Goal: Task Accomplishment & Management: Manage account settings

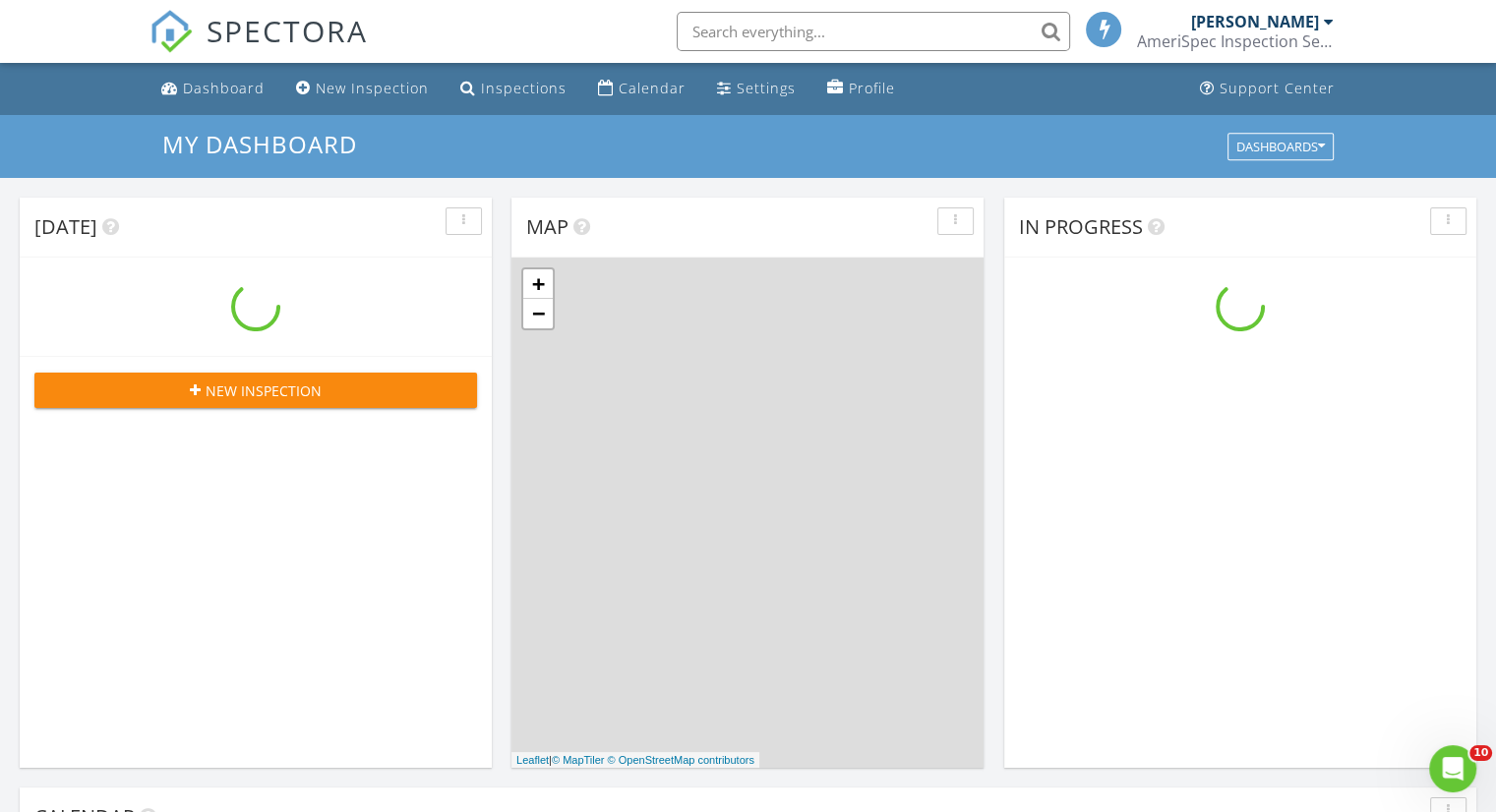
scroll to position [1820, 1527]
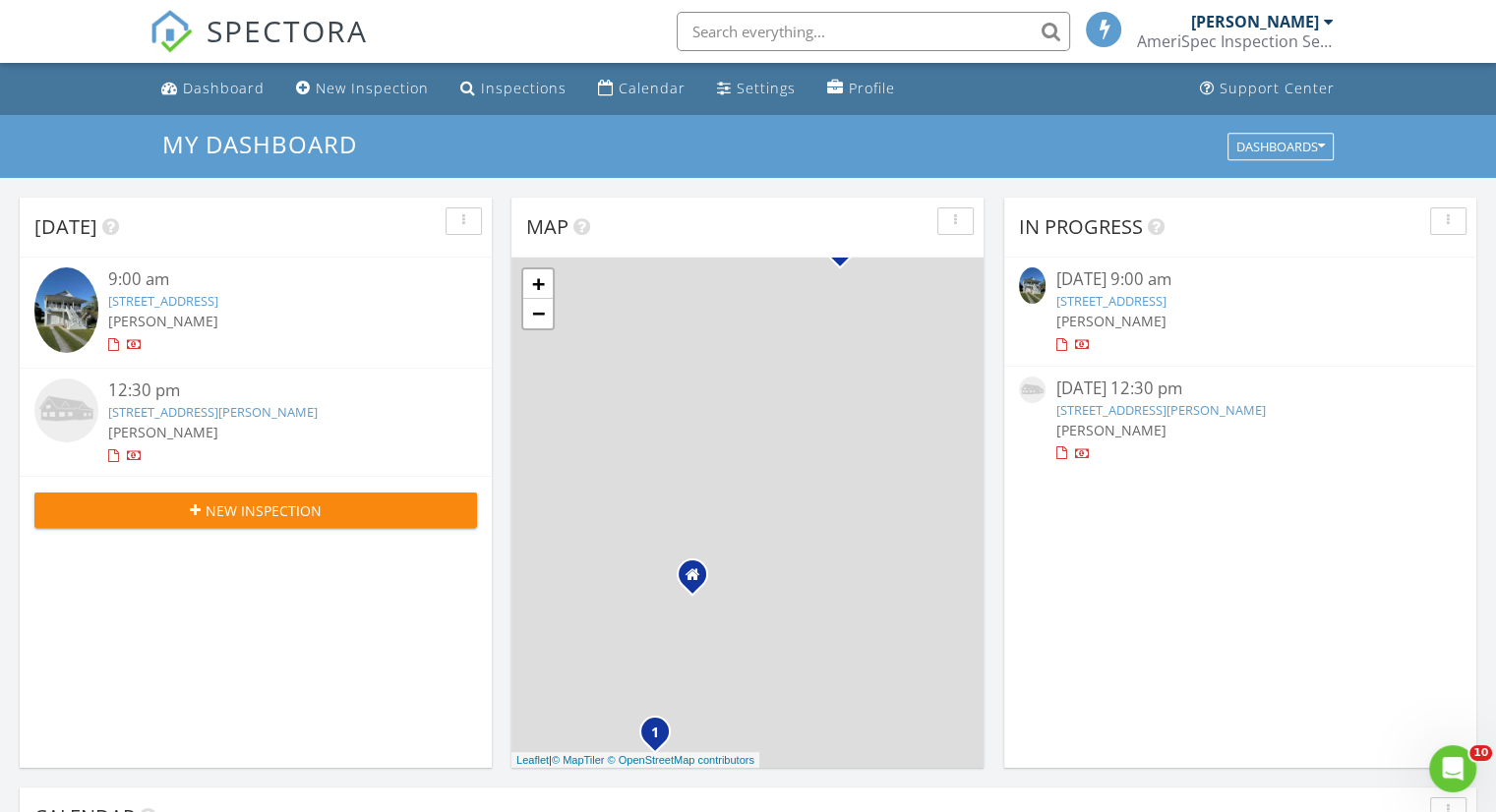
click at [1265, 410] on link "[STREET_ADDRESS][PERSON_NAME]" at bounding box center [1160, 410] width 209 height 18
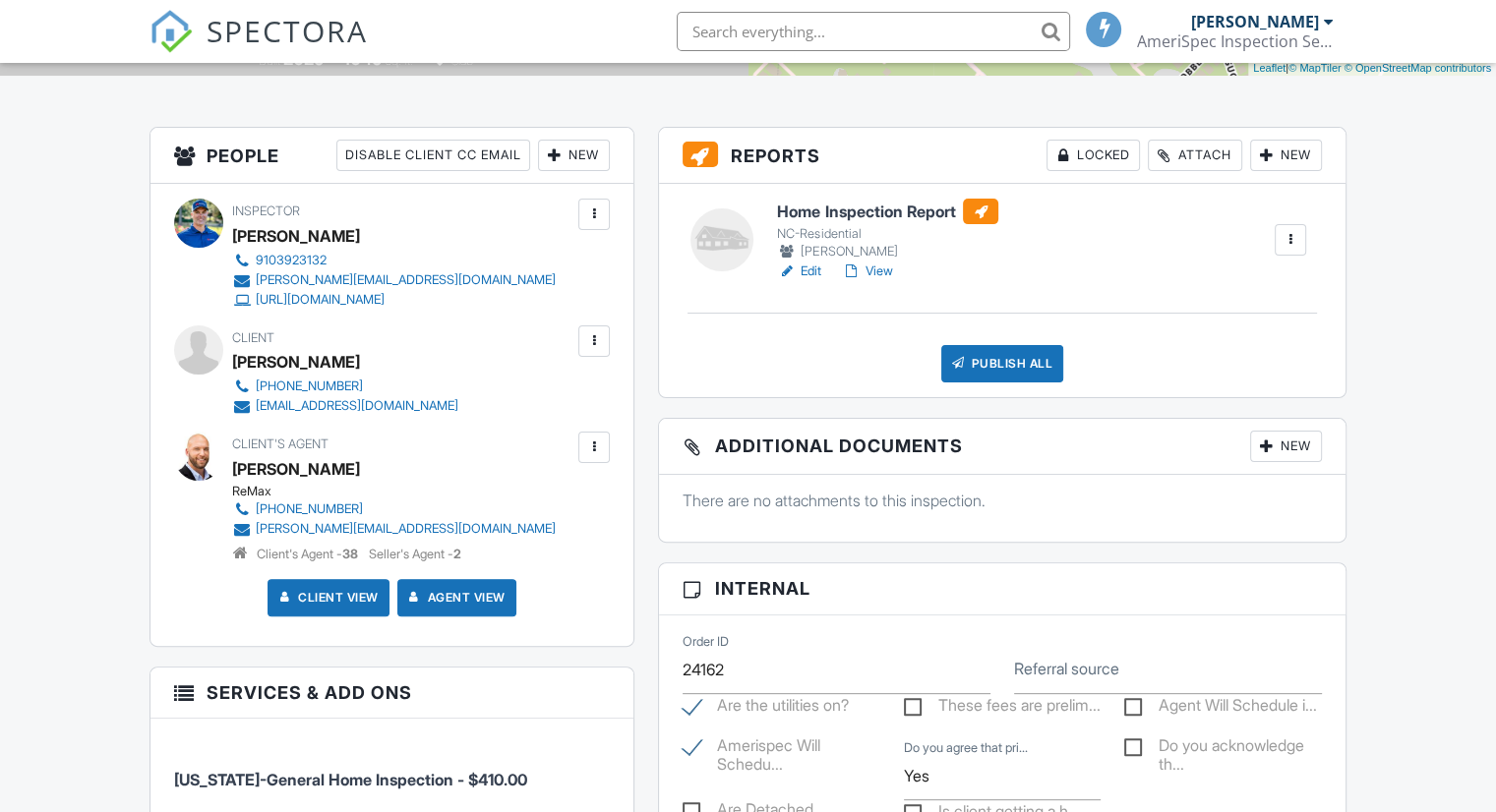
scroll to position [492, 0]
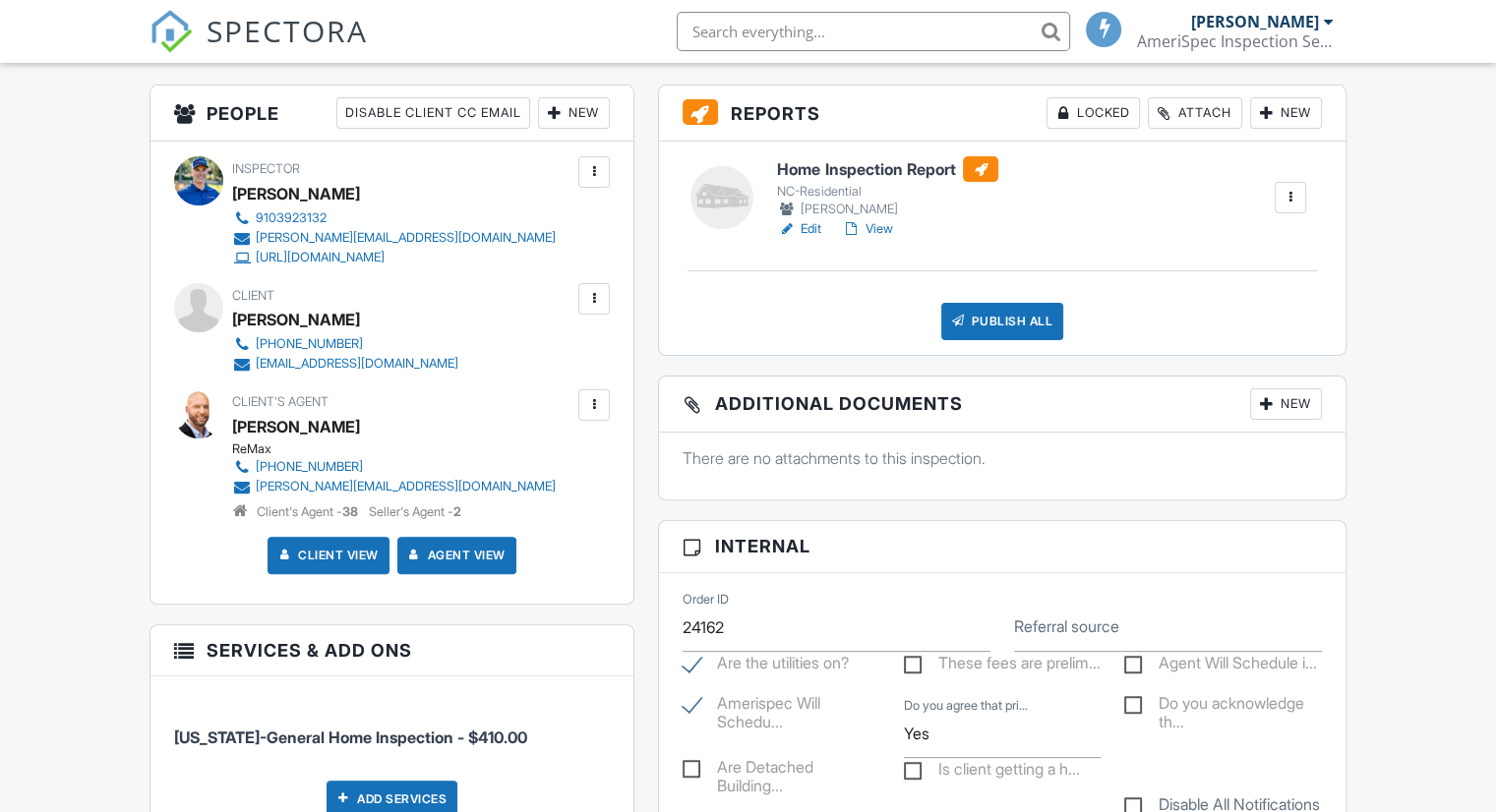
click at [885, 233] on link "View" at bounding box center [867, 229] width 51 height 20
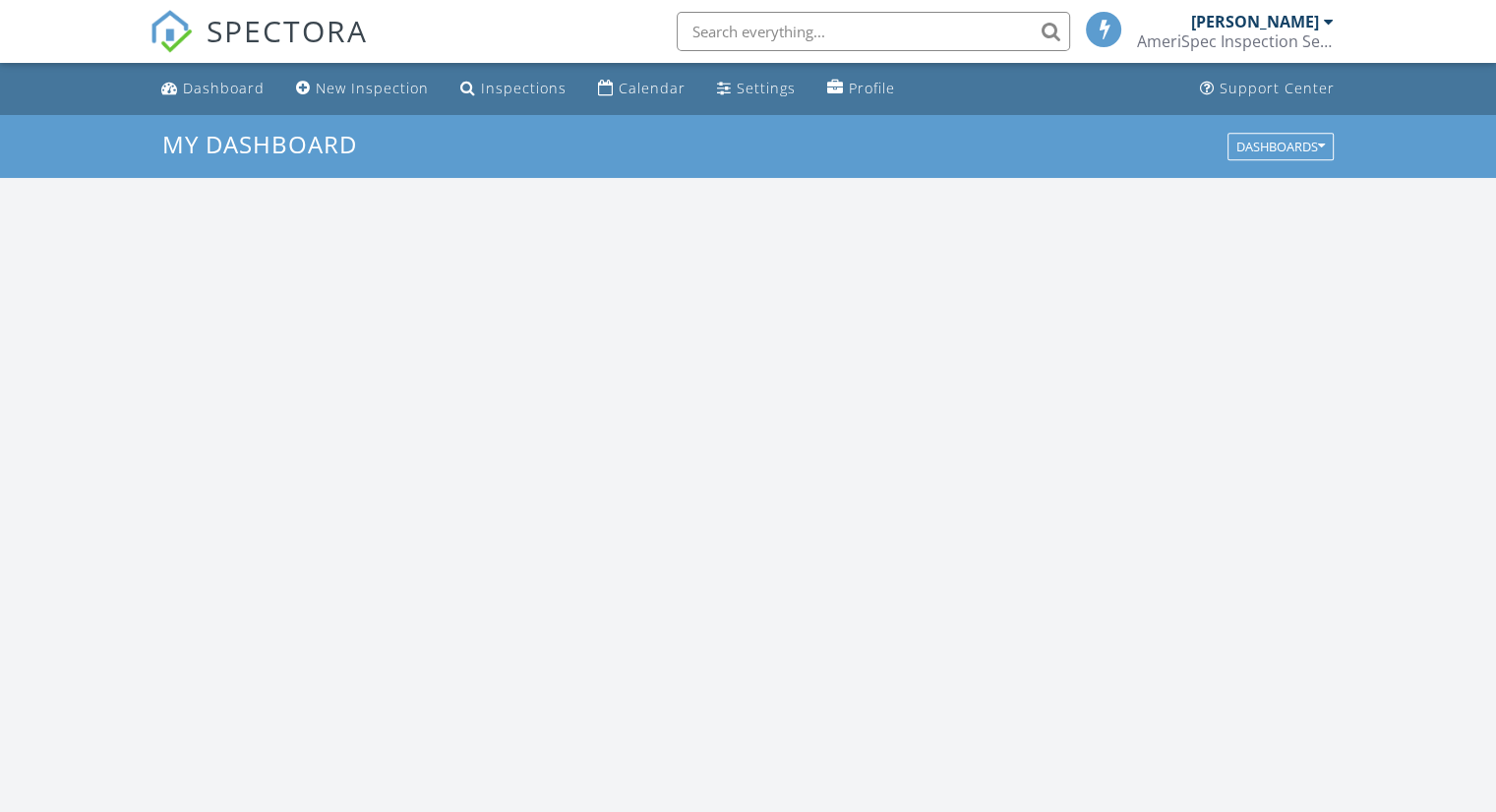
scroll to position [1820, 1527]
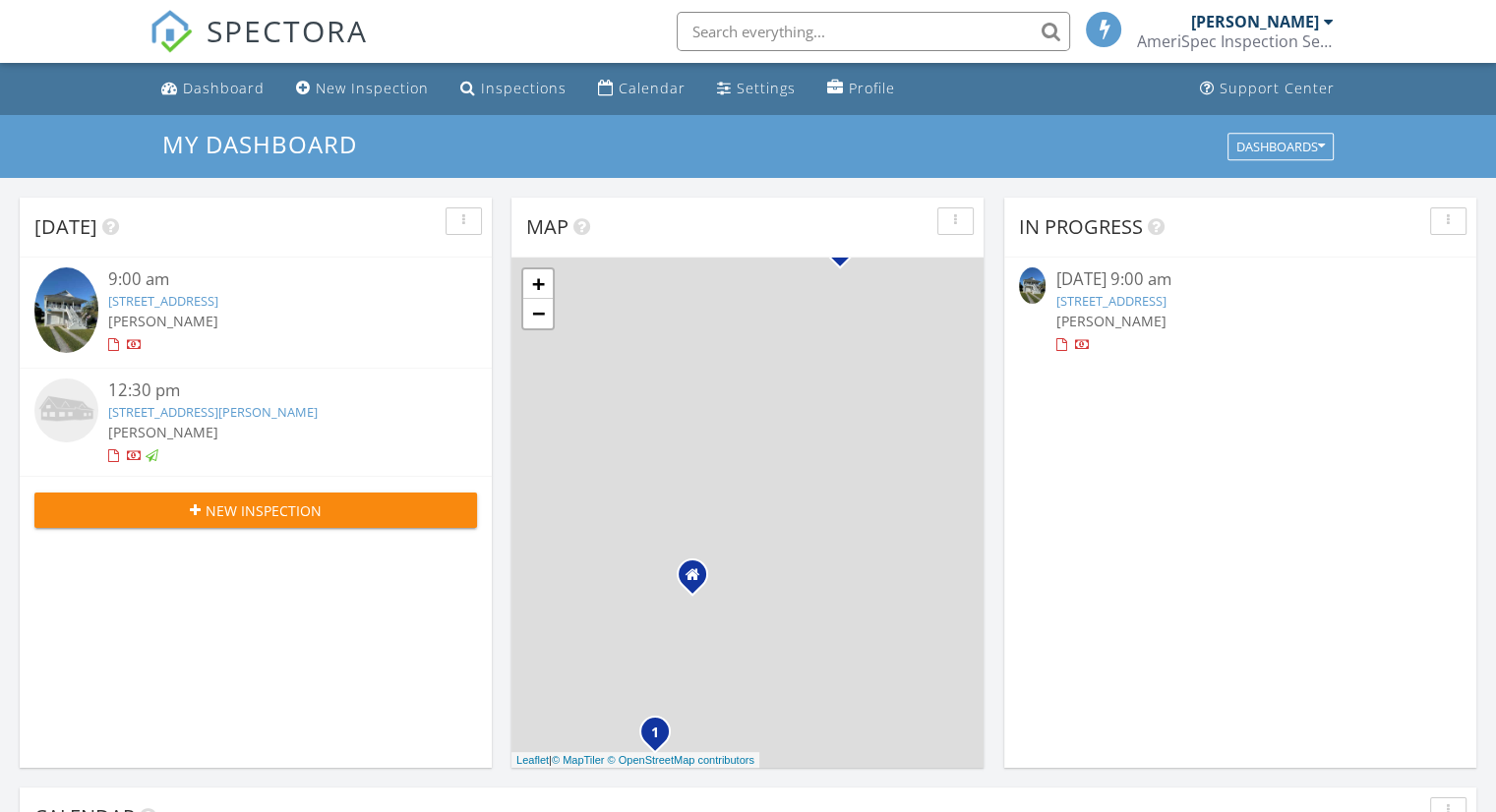
click at [1165, 302] on link "[STREET_ADDRESS]" at bounding box center [1110, 301] width 110 height 18
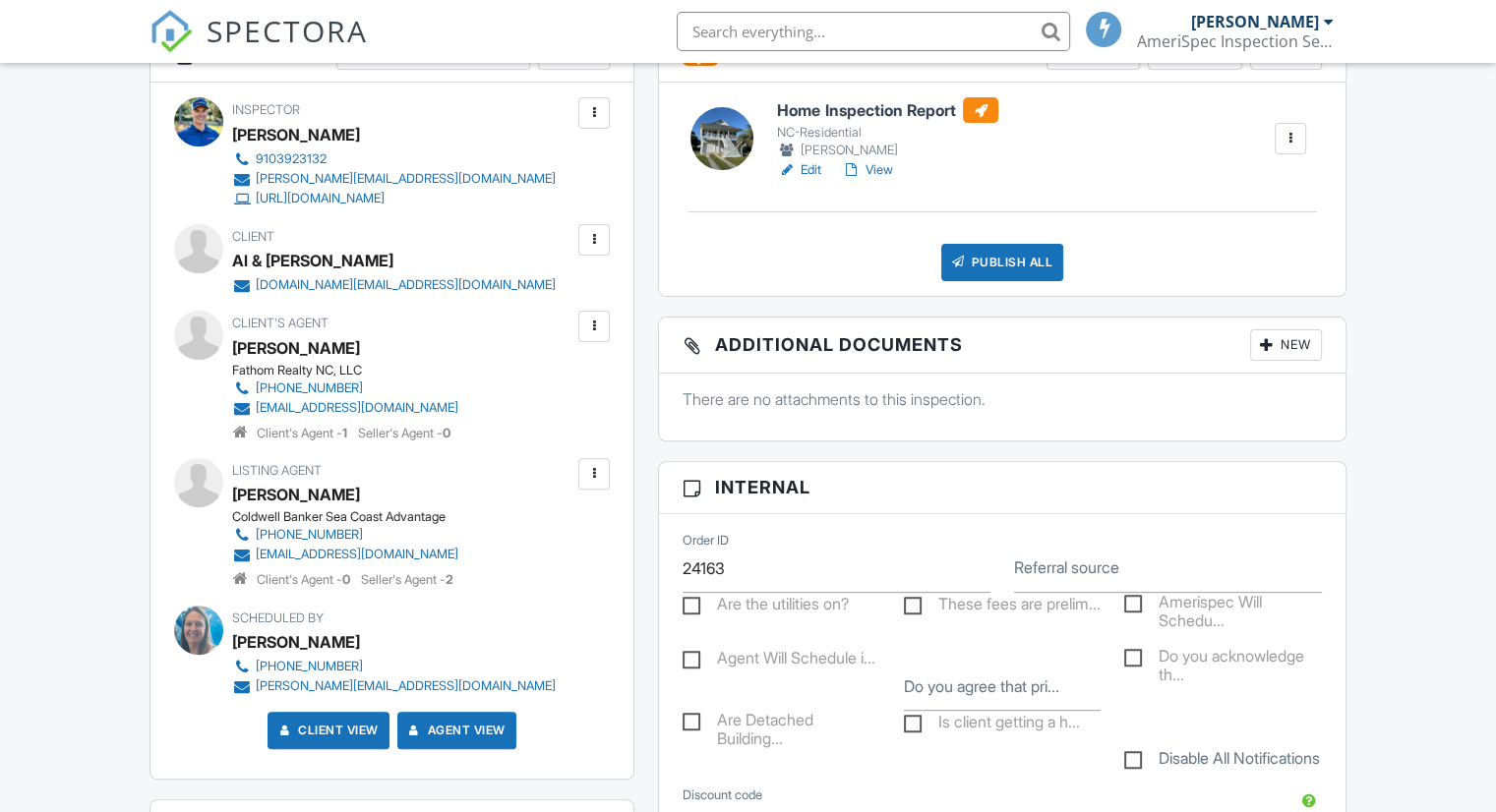
scroll to position [393, 0]
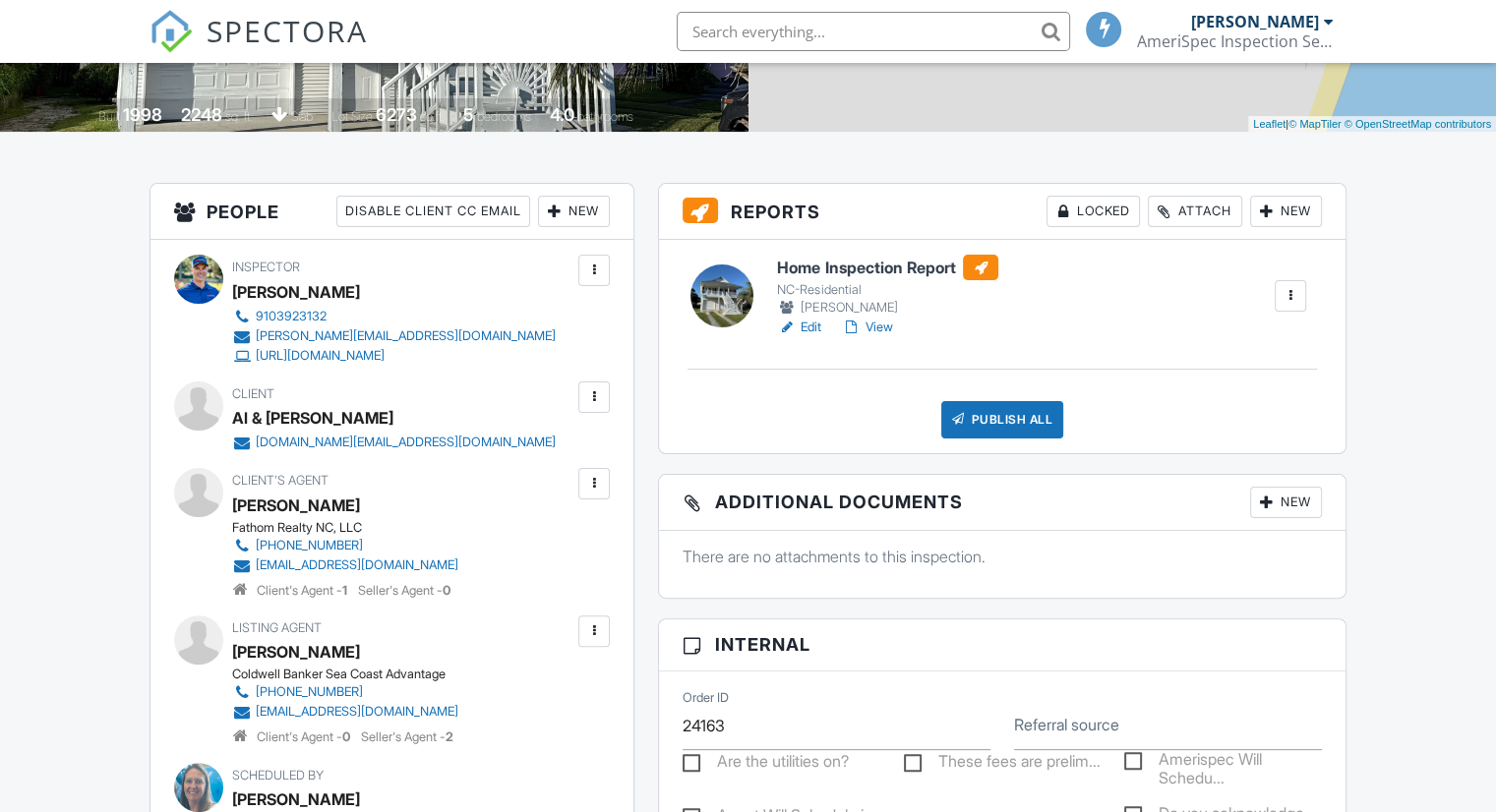
click at [881, 331] on link "View" at bounding box center [867, 327] width 51 height 20
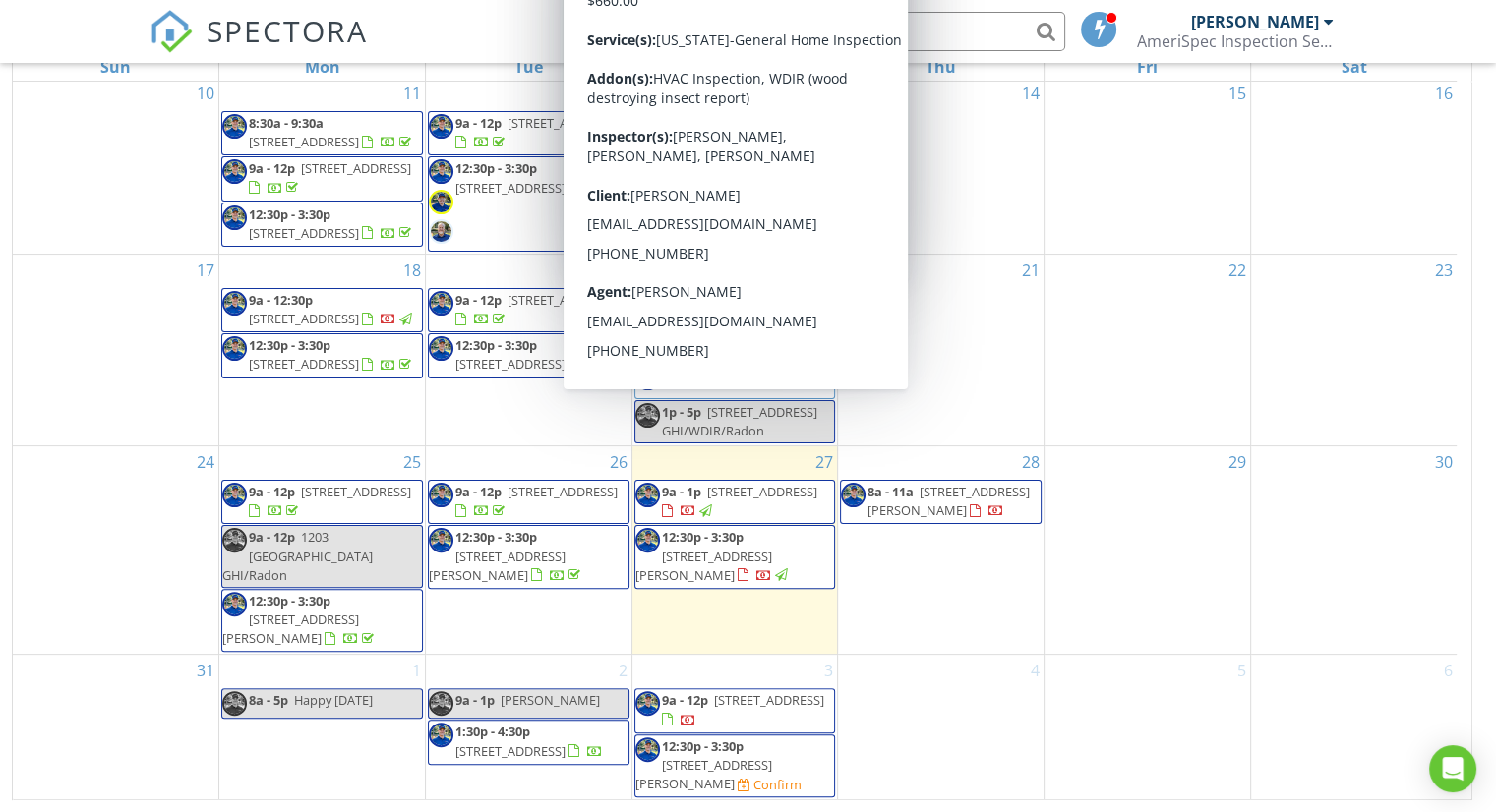
scroll to position [517, 0]
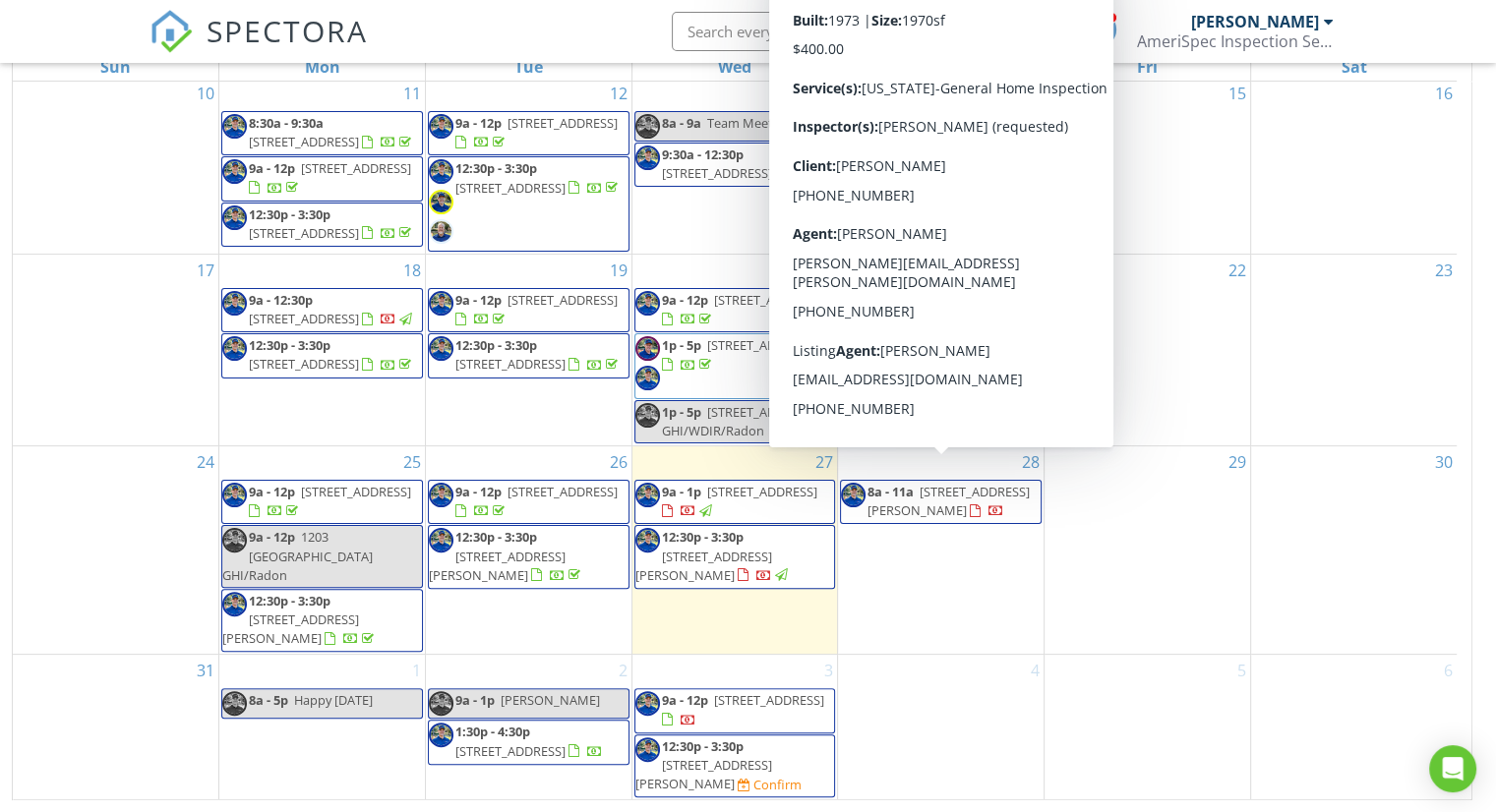
click at [929, 500] on span "[STREET_ADDRESS][PERSON_NAME]" at bounding box center [949, 501] width 162 height 37
